Goal: Information Seeking & Learning: Learn about a topic

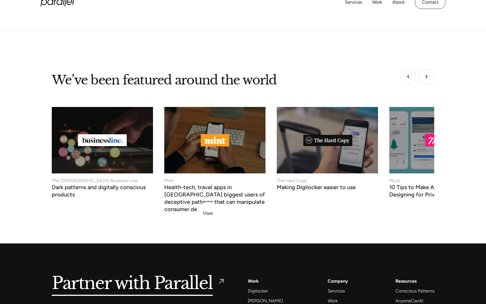
scroll to position [2349, 0]
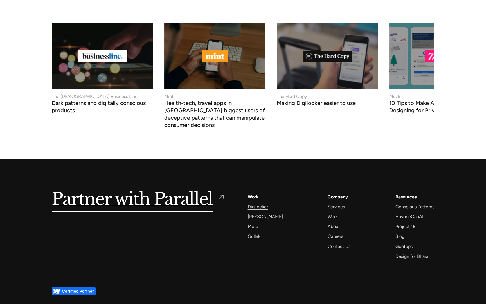
click at [254, 203] on div "Digilocker" at bounding box center [258, 207] width 20 height 8
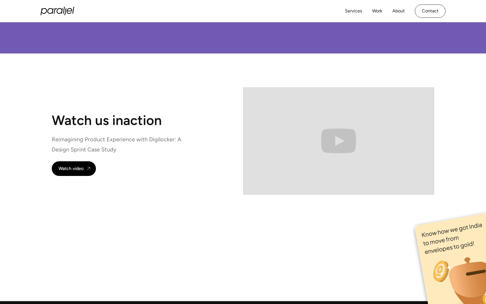
scroll to position [3686, 0]
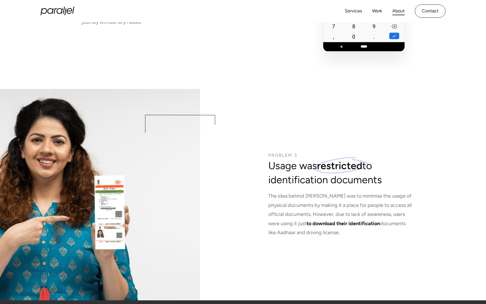
click at [399, 10] on link "About" at bounding box center [399, 11] width 12 height 8
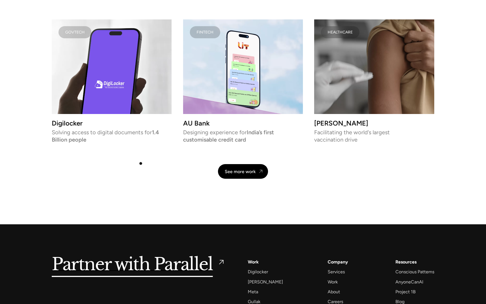
scroll to position [1185, 0]
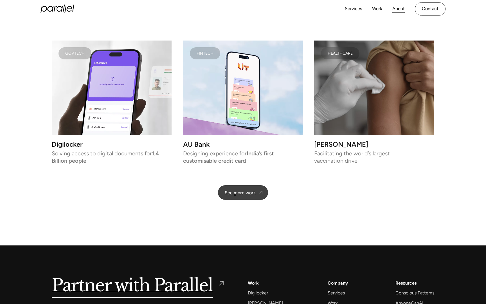
click at [237, 195] on div "See more work" at bounding box center [240, 192] width 31 height 5
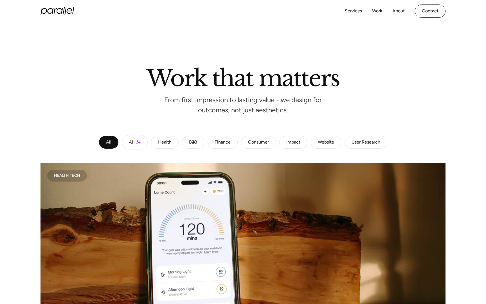
click at [194, 142] on div "B2B" at bounding box center [193, 142] width 8 height 3
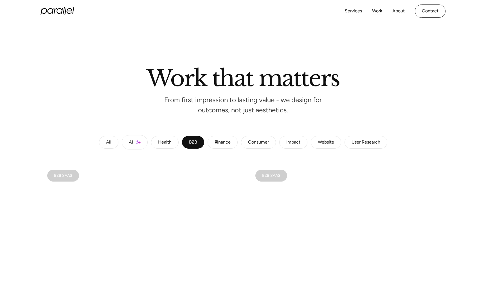
click at [223, 138] on link "Finance" at bounding box center [223, 142] width 30 height 13
click at [254, 142] on div "Consumer" at bounding box center [258, 142] width 21 height 3
click at [265, 141] on div "Consumer" at bounding box center [258, 142] width 21 height 3
click at [289, 144] on div "Impact" at bounding box center [293, 142] width 14 height 3
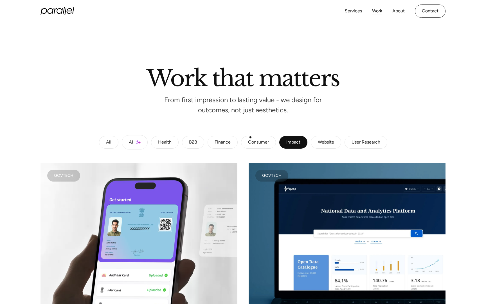
click at [259, 137] on link "Consumer" at bounding box center [258, 142] width 35 height 13
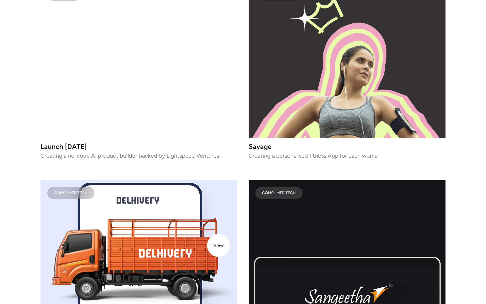
scroll to position [740, 0]
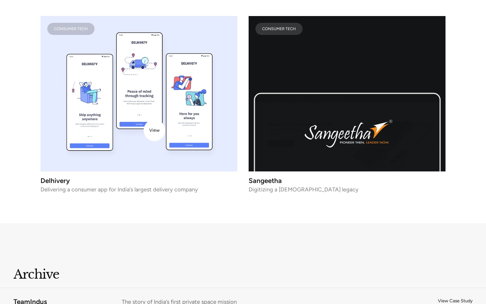
click at [154, 130] on image "lottie-animation-container" at bounding box center [141, 85] width 60 height 111
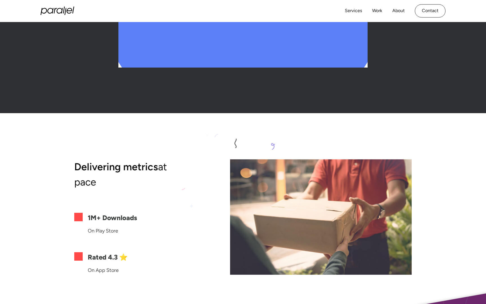
scroll to position [3627, 0]
